Goal: Task Accomplishment & Management: Use online tool/utility

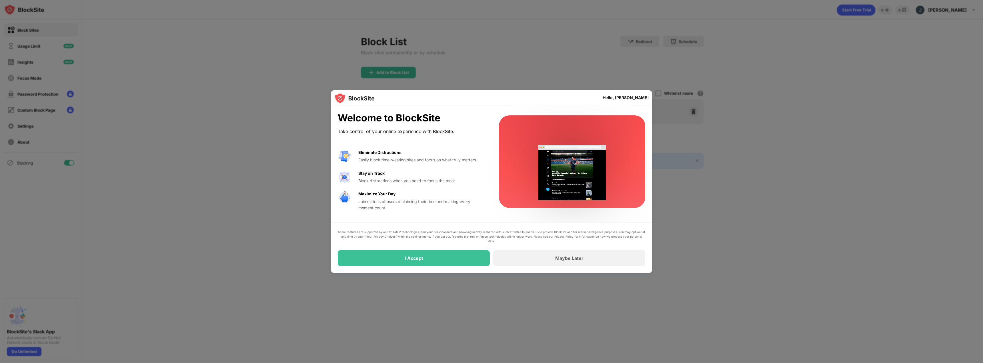
click at [482, 245] on div "Some features are supported by our affiliates’ technologies, and your personal …" at bounding box center [492, 248] width 308 height 37
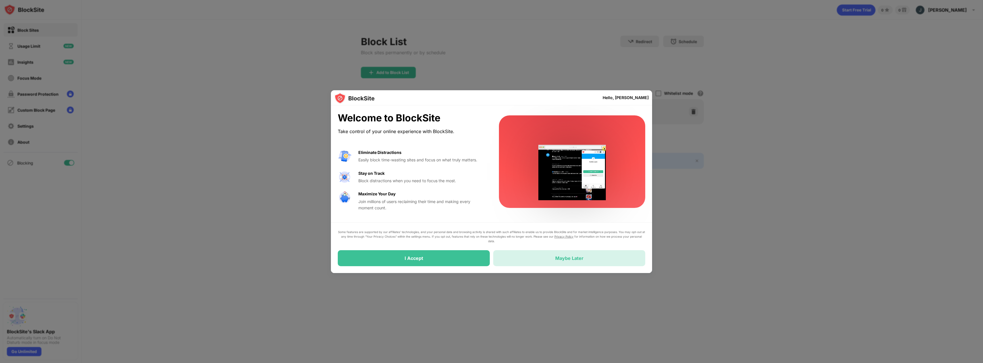
click at [482, 255] on div "Maybe Later" at bounding box center [569, 258] width 152 height 16
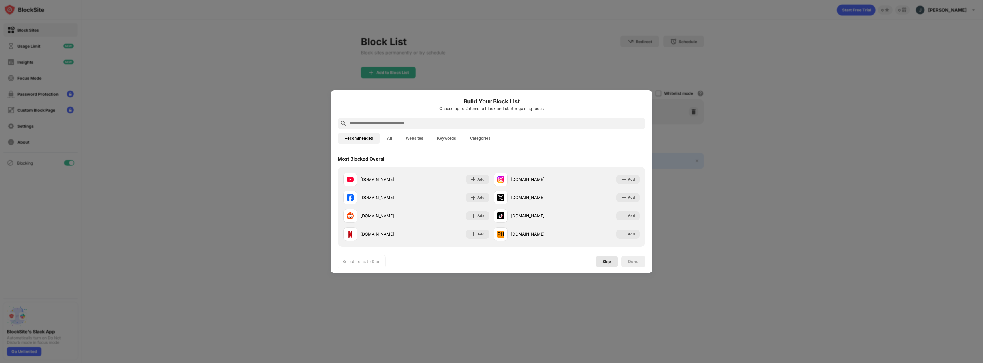
click at [482, 259] on div "Skip" at bounding box center [607, 261] width 22 height 11
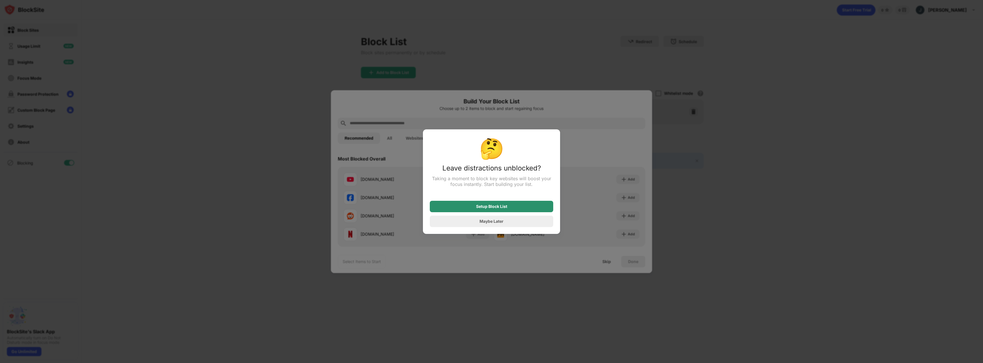
click at [482, 206] on div "Setup Block List" at bounding box center [491, 206] width 31 height 5
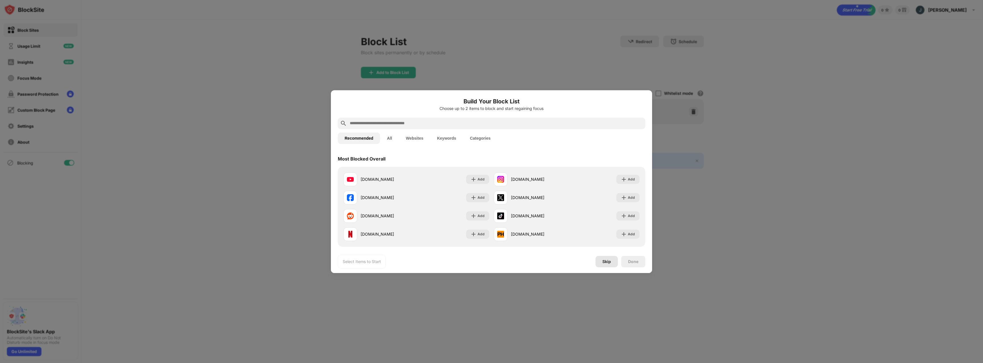
click at [482, 260] on div "Skip" at bounding box center [607, 262] width 9 height 5
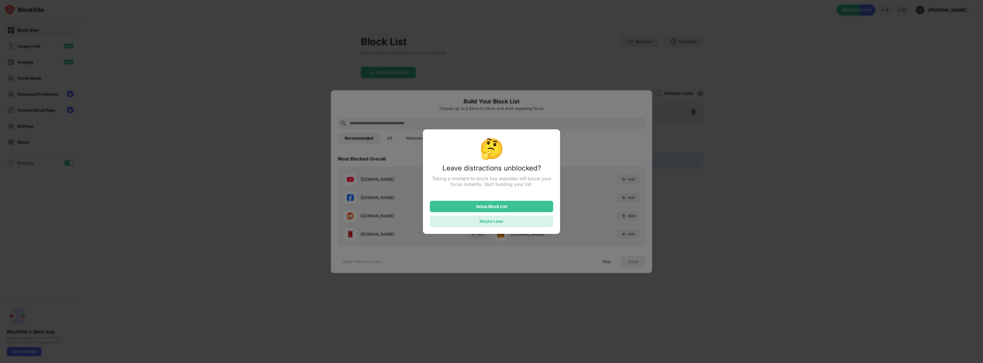
click at [482, 220] on div "Maybe Later" at bounding box center [492, 221] width 24 height 5
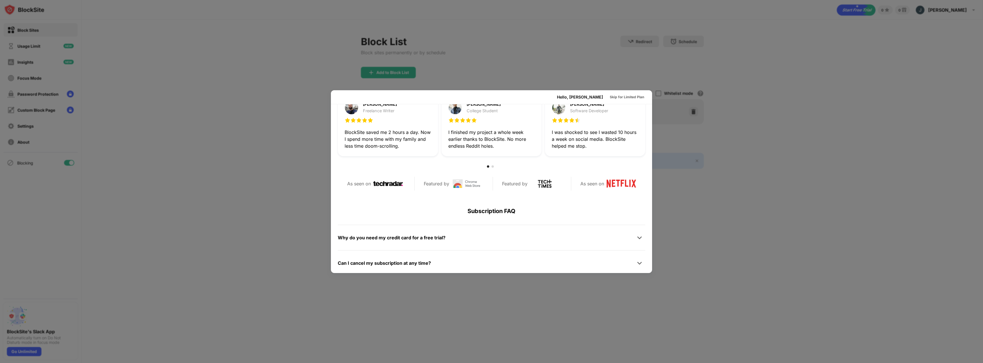
scroll to position [279, 0]
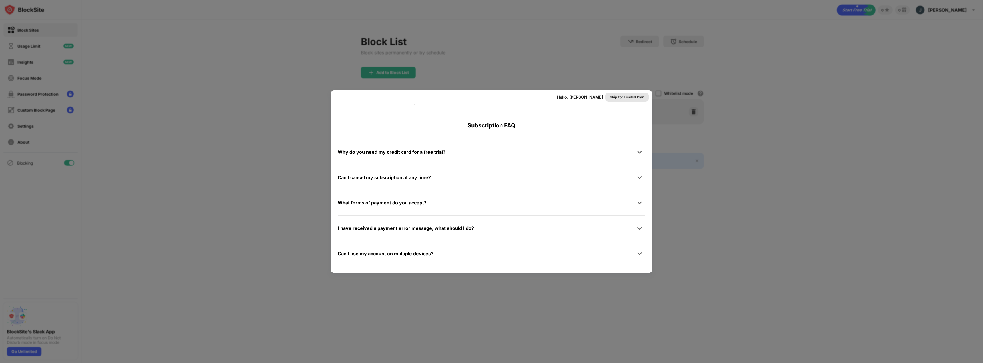
click at [482, 95] on div "Skip for Limited Plan" at bounding box center [627, 97] width 34 height 6
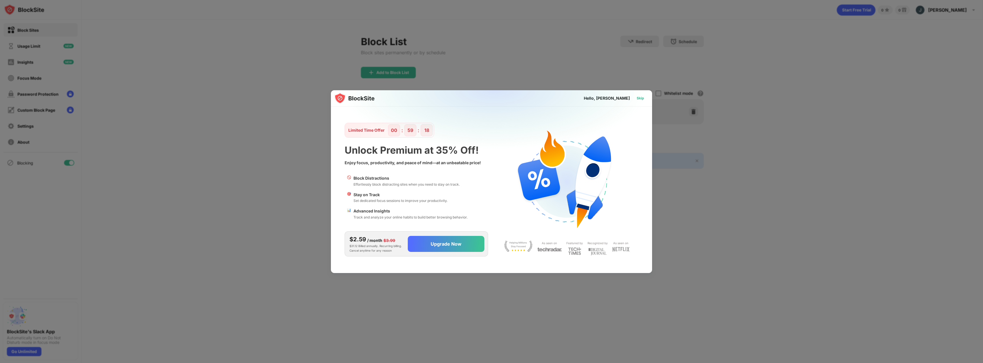
click at [482, 97] on div "Skip" at bounding box center [640, 98] width 7 height 6
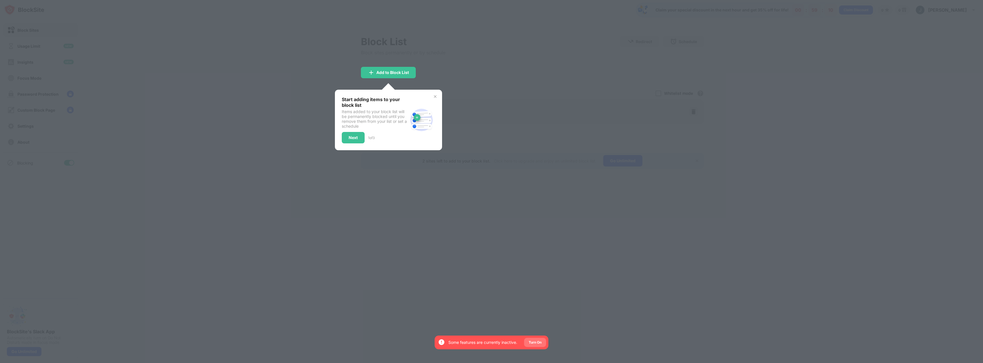
click at [482, 341] on div "Turn On" at bounding box center [535, 343] width 13 height 6
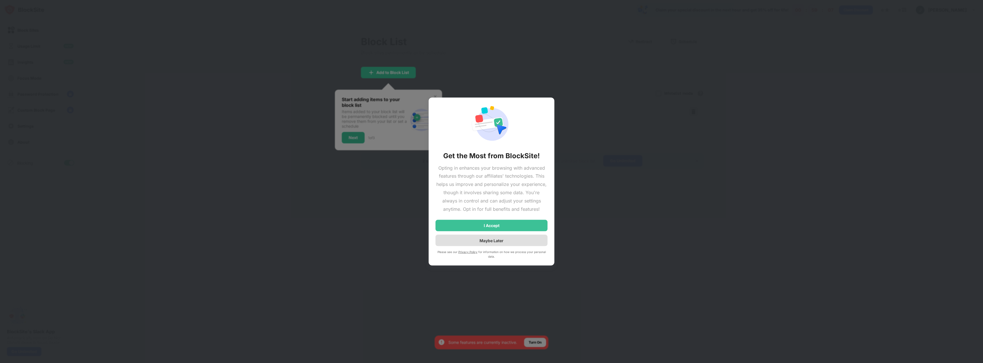
click at [482, 242] on div "Maybe Later" at bounding box center [492, 240] width 24 height 5
